Goal: Go to known website: Access a specific website the user already knows

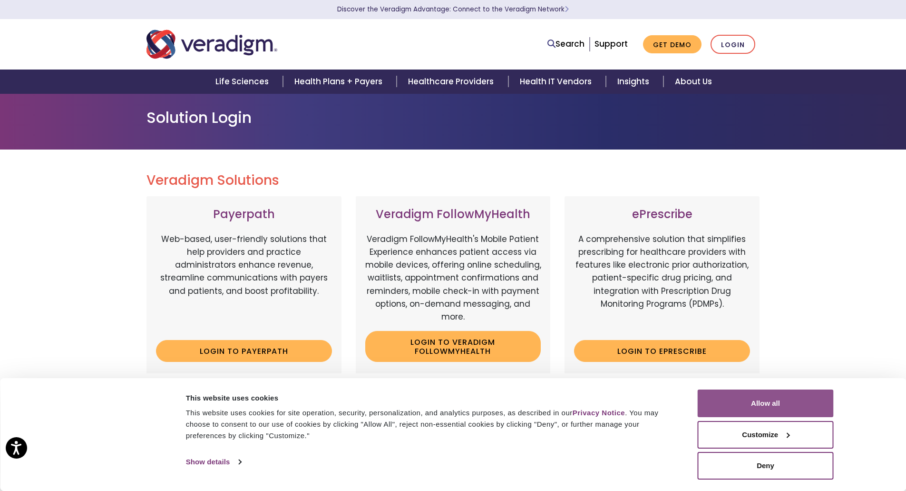
click at [751, 407] on button "Allow all" at bounding box center [766, 403] width 136 height 28
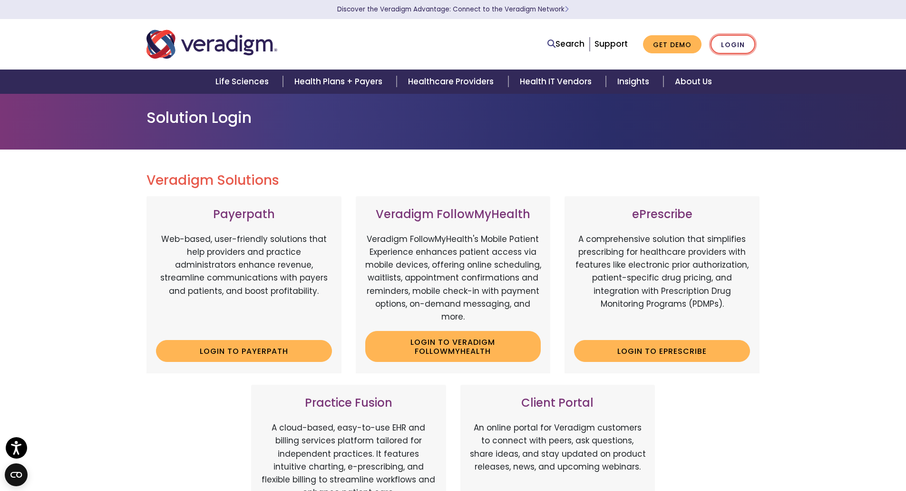
click at [741, 37] on link "Login" at bounding box center [733, 45] width 45 height 20
click at [634, 354] on link "Login to ePrescribe" at bounding box center [662, 351] width 176 height 22
click at [465, 358] on link "Login to Veradigm FollowMyHealth" at bounding box center [453, 346] width 176 height 31
